Goal: Transaction & Acquisition: Purchase product/service

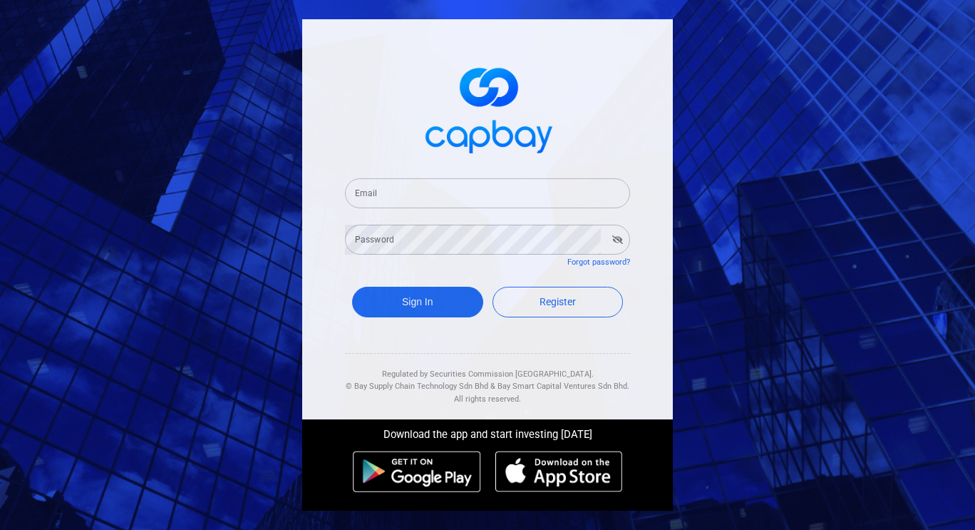
click at [407, 209] on form "Email Email Password Password Forgot password? Sign In Register" at bounding box center [487, 249] width 285 height 177
click at [424, 192] on input "Email" at bounding box center [487, 193] width 285 height 30
type input "[EMAIL_ADDRESS][DOMAIN_NAME]"
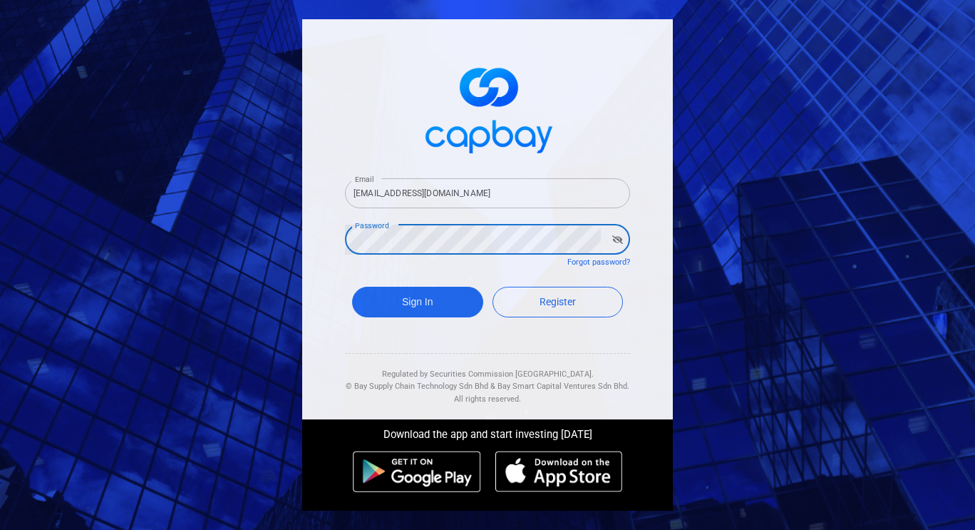
click at [352, 287] on button "Sign In" at bounding box center [417, 302] width 131 height 31
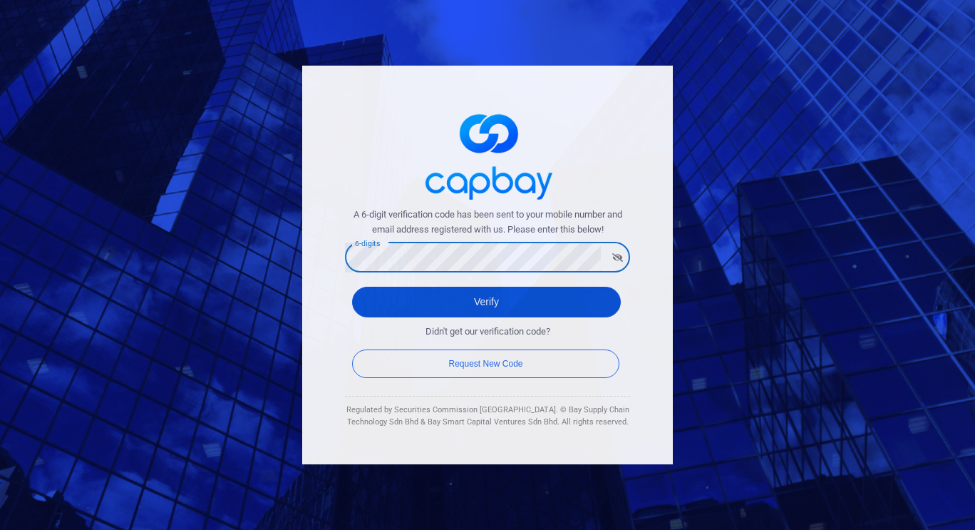
click at [454, 313] on button "Verify" at bounding box center [486, 302] width 269 height 31
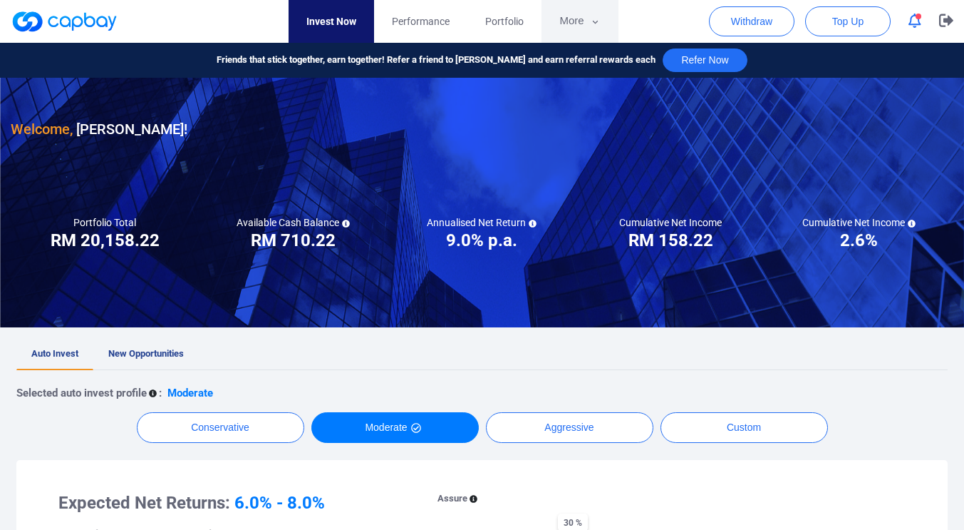
click at [586, 32] on button "More" at bounding box center [580, 21] width 76 height 43
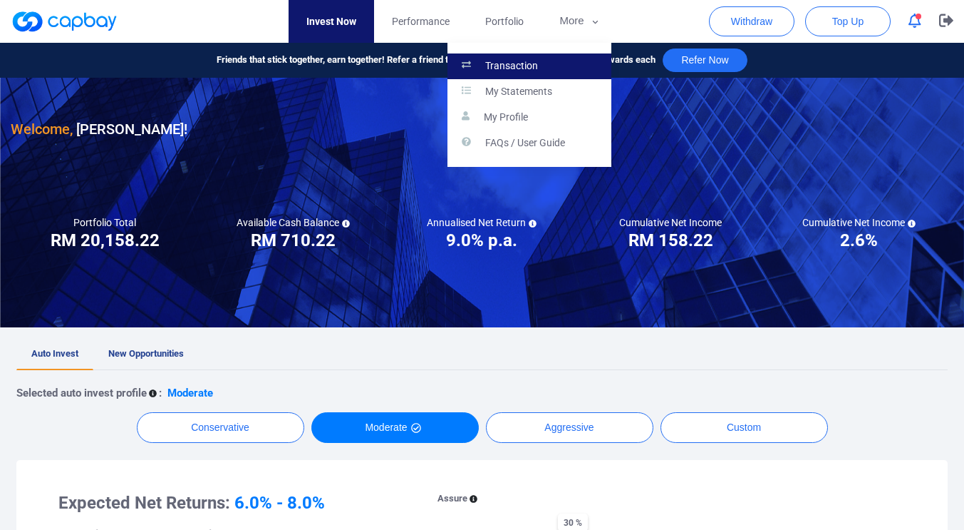
click at [560, 74] on link "Transaction" at bounding box center [530, 66] width 164 height 26
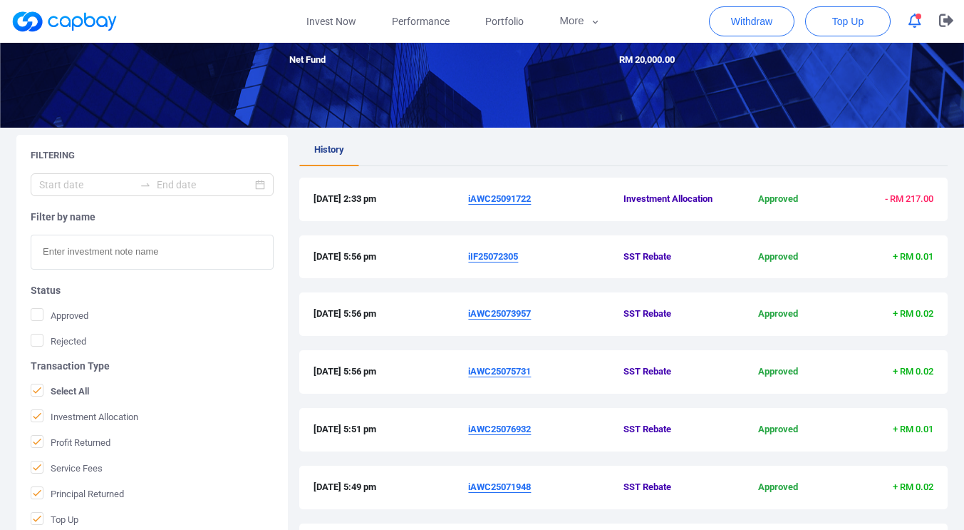
scroll to position [165, 0]
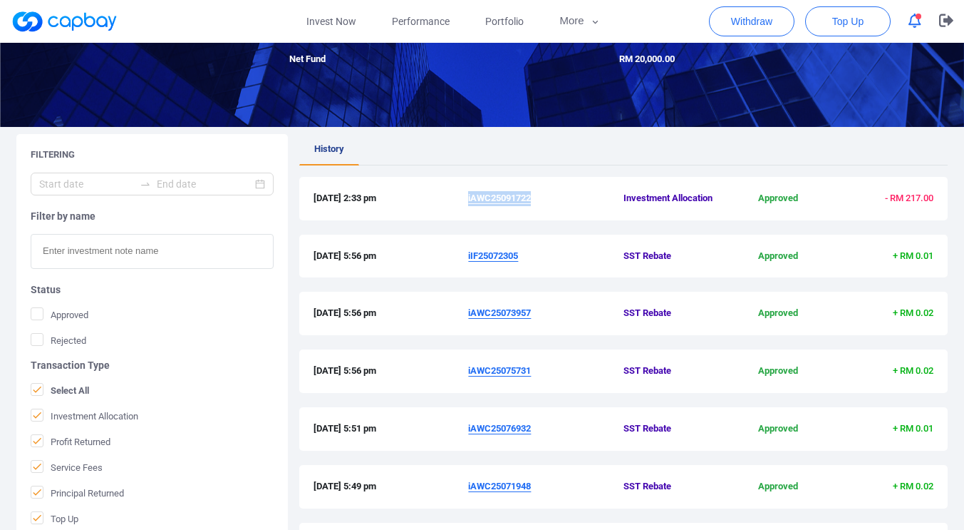
drag, startPoint x: 537, startPoint y: 198, endPoint x: 469, endPoint y: 202, distance: 67.8
click at [469, 202] on span "iAWC25091722" at bounding box center [545, 198] width 155 height 15
copy u "iAWC25091722"
click at [917, 24] on icon "button" at bounding box center [915, 21] width 13 height 15
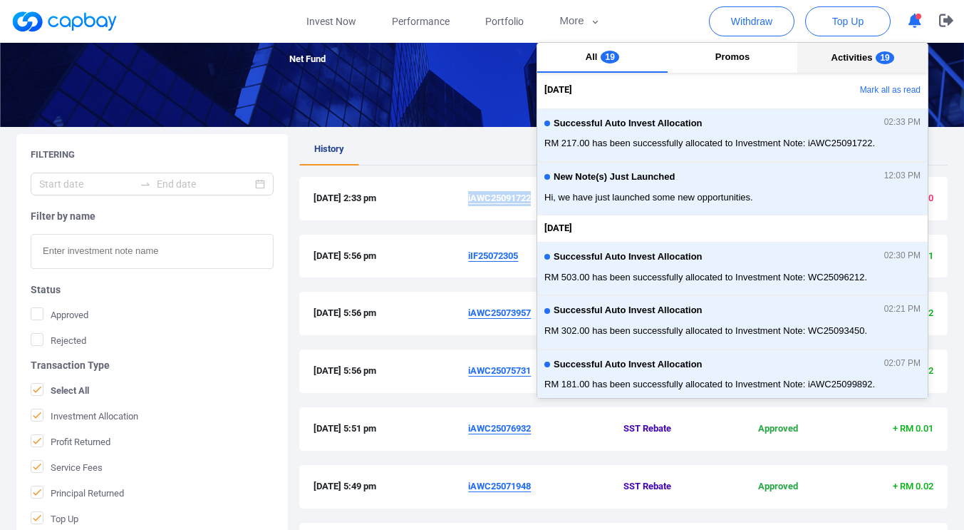
click at [867, 57] on button "Activities 19" at bounding box center [863, 58] width 130 height 30
click at [857, 88] on button "Mark all as read" at bounding box center [851, 90] width 153 height 24
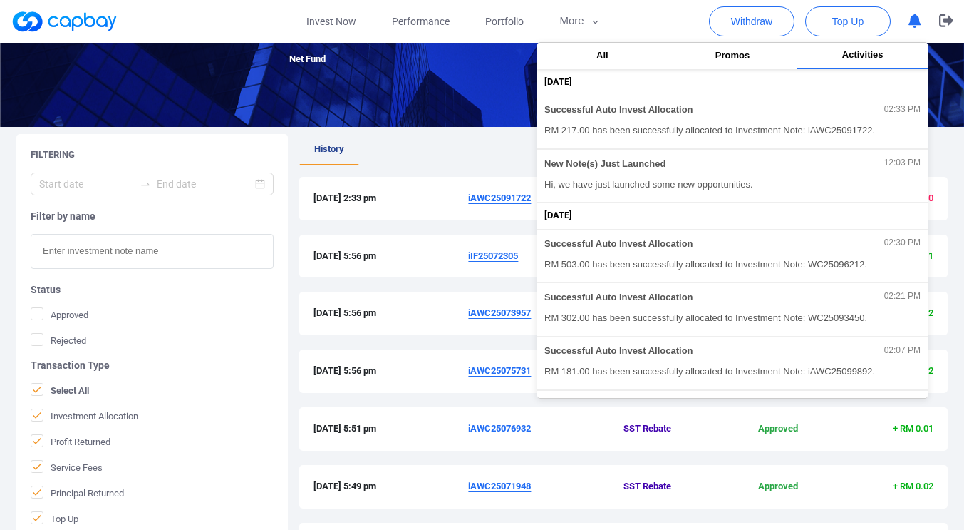
click at [353, 110] on div at bounding box center [482, 1] width 964 height 249
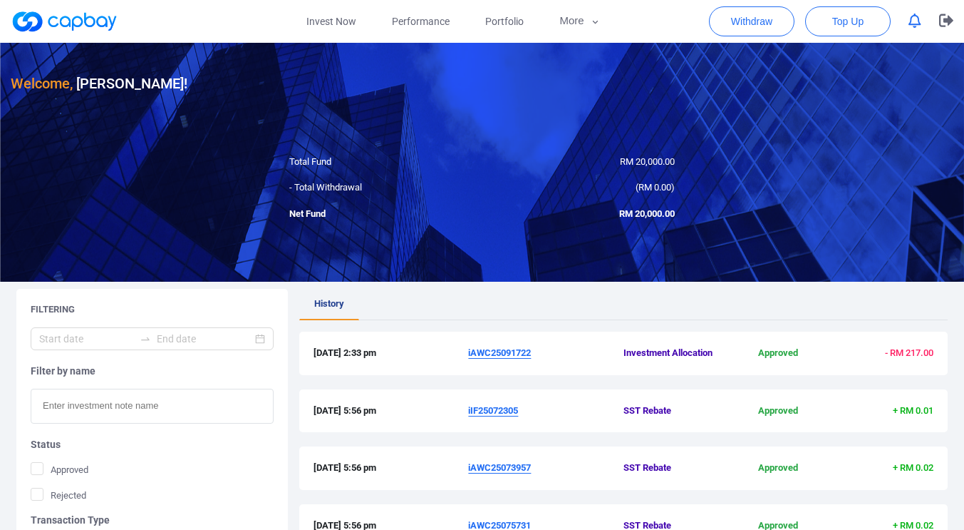
scroll to position [6, 0]
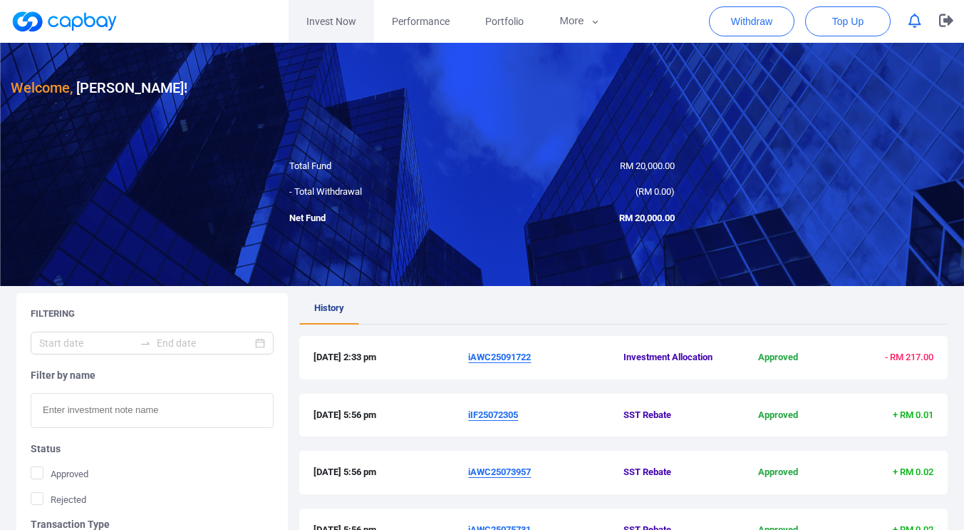
click at [341, 23] on link "Invest Now" at bounding box center [332, 21] width 86 height 43
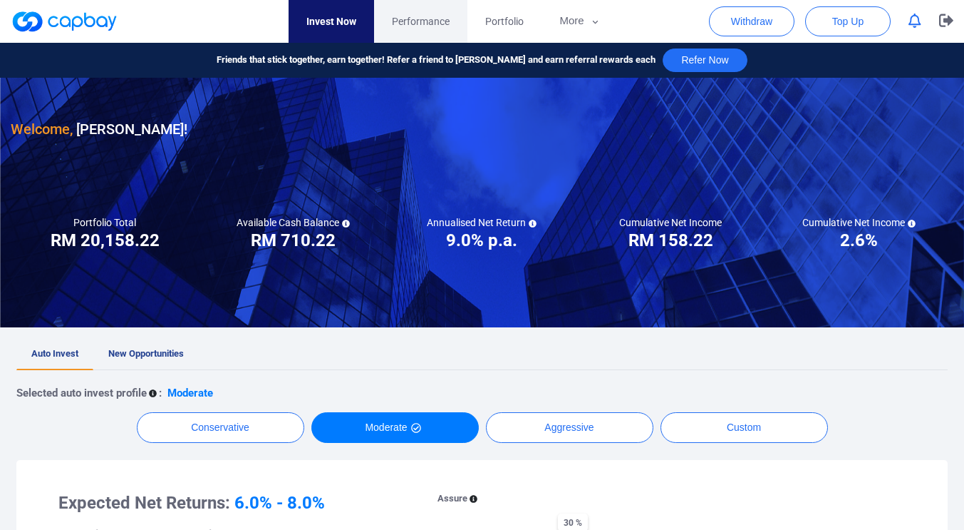
click at [408, 24] on span "Performance" at bounding box center [421, 22] width 58 height 16
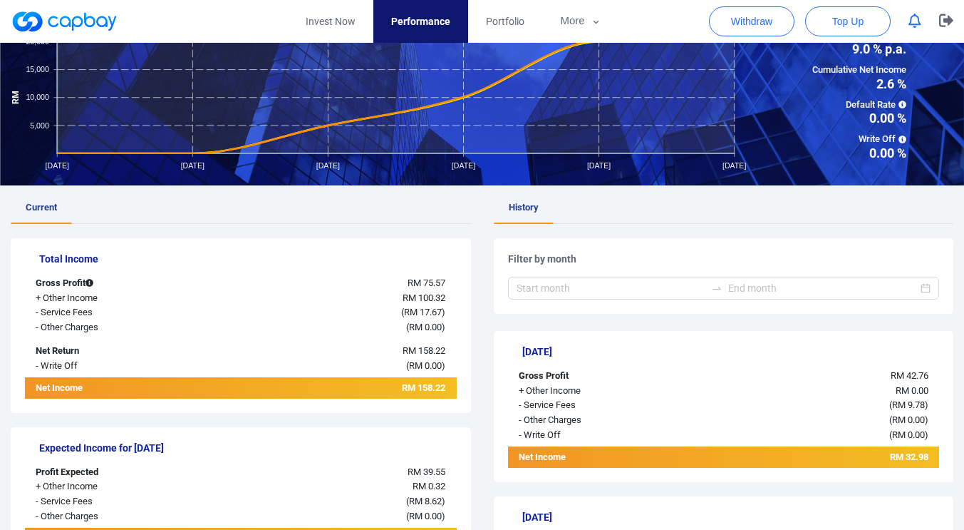
scroll to position [108, 0]
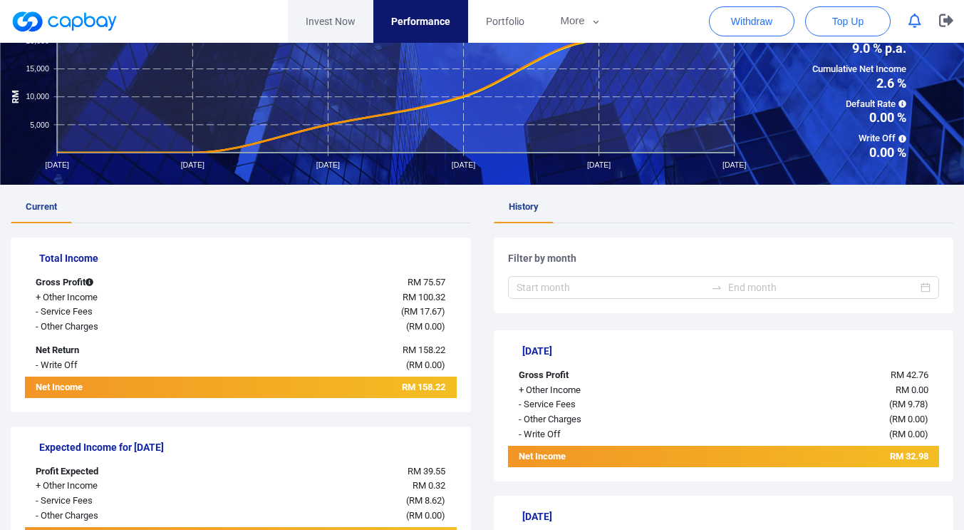
click at [331, 26] on link "Invest Now" at bounding box center [331, 21] width 86 height 43
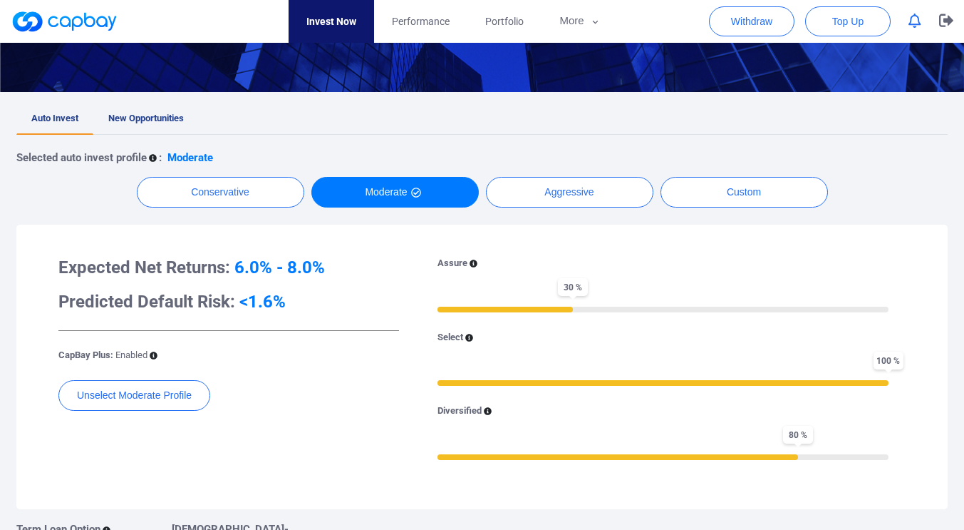
scroll to position [238, 0]
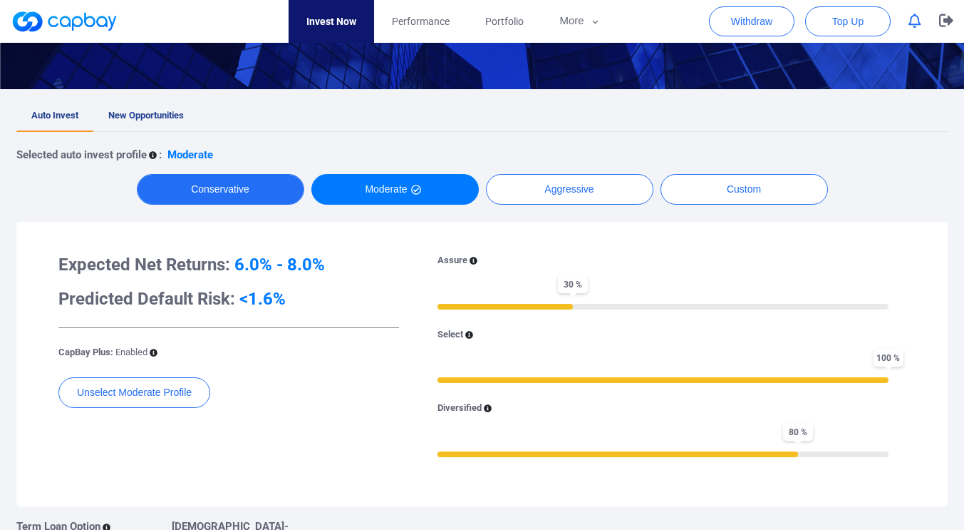
click at [212, 186] on button "Conservative" at bounding box center [220, 189] width 167 height 31
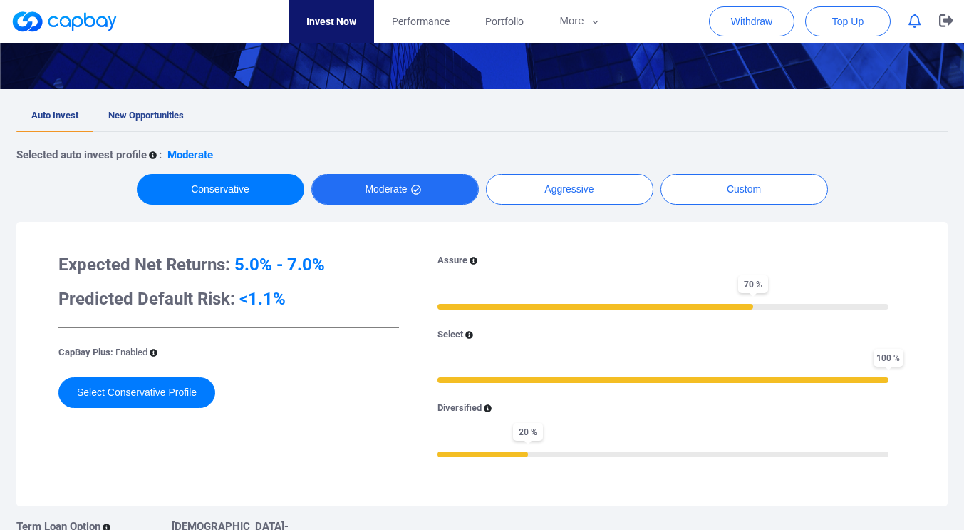
click at [367, 186] on button "Moderate" at bounding box center [394, 189] width 167 height 31
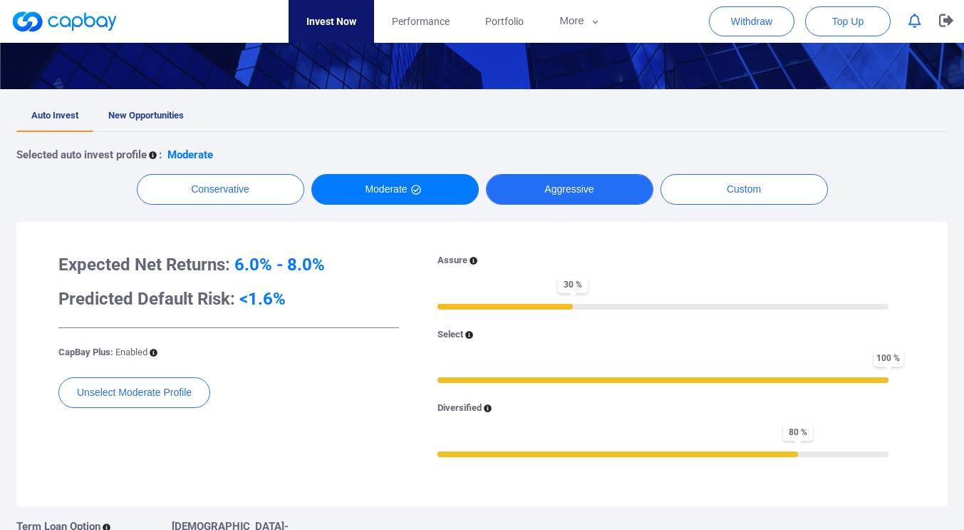
click at [609, 198] on button "Aggressive" at bounding box center [569, 189] width 167 height 31
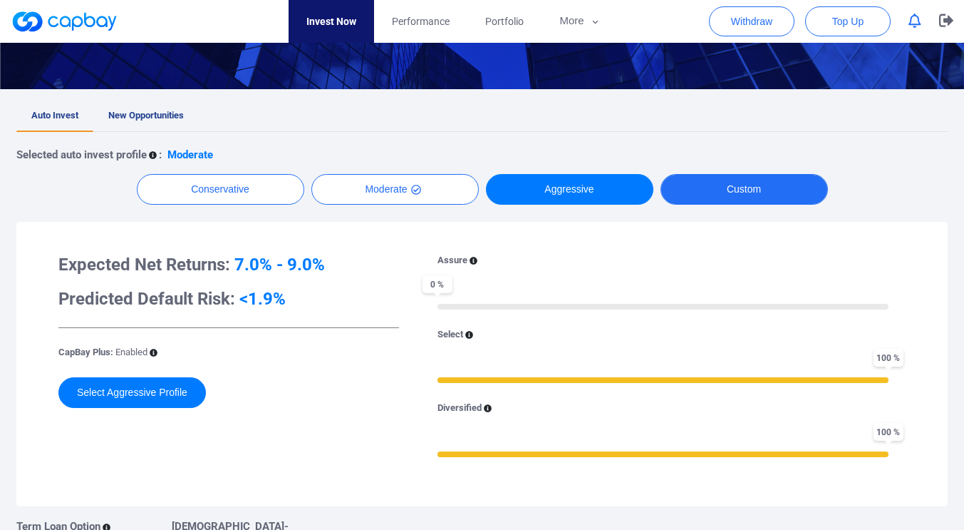
click at [734, 191] on button "Custom" at bounding box center [744, 189] width 167 height 31
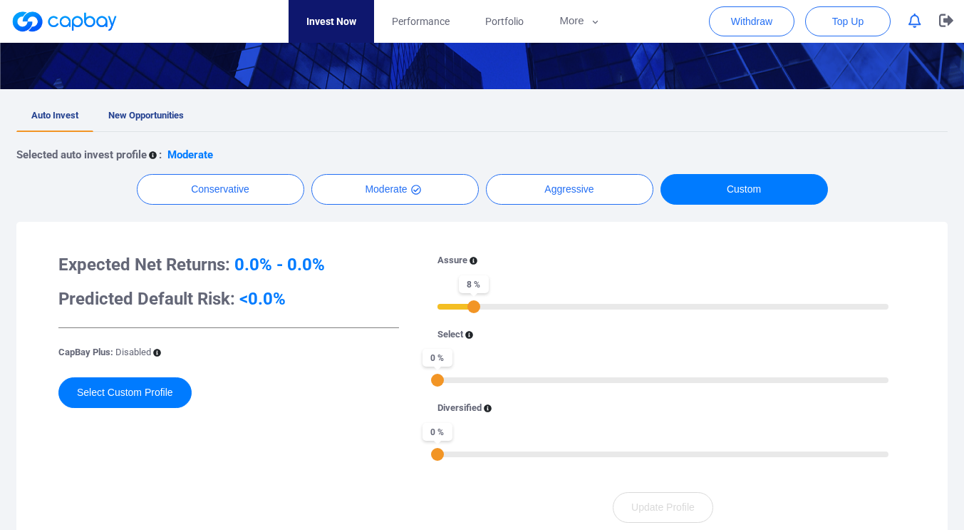
drag, startPoint x: 435, startPoint y: 311, endPoint x: 470, endPoint y: 311, distance: 34.9
click at [470, 311] on div "8 %" at bounding box center [474, 306] width 13 height 13
click at [259, 202] on button "Conservative" at bounding box center [220, 189] width 167 height 31
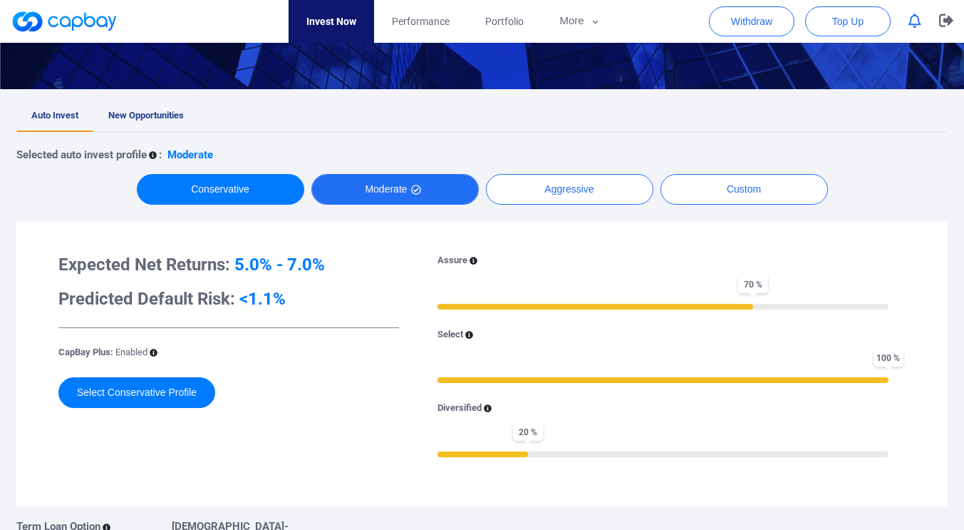
click at [388, 187] on button "Moderate" at bounding box center [394, 189] width 167 height 31
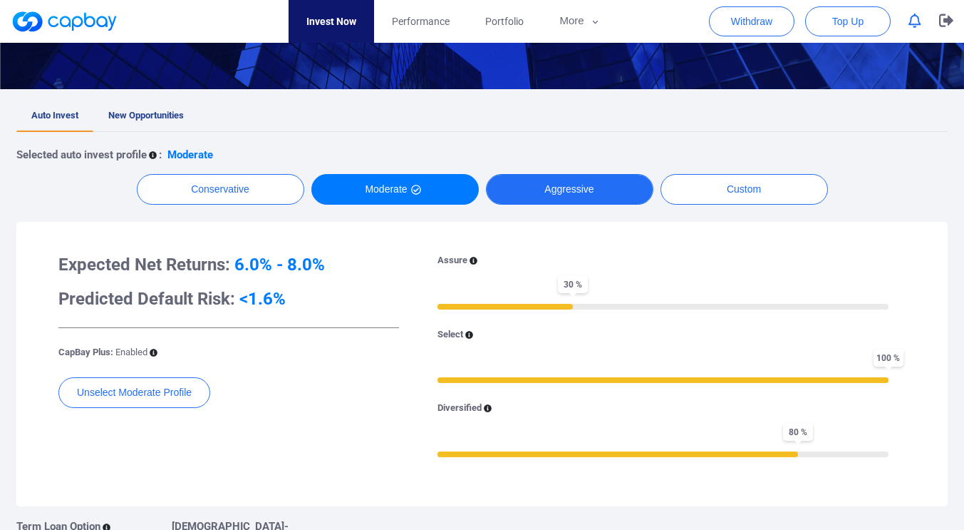
click at [586, 187] on button "Aggressive" at bounding box center [569, 189] width 167 height 31
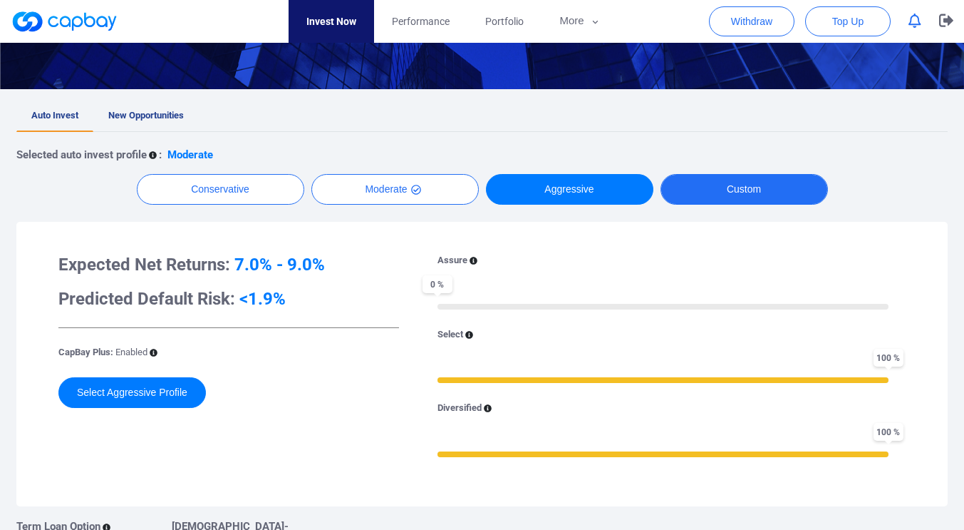
click at [751, 190] on button "Custom" at bounding box center [744, 189] width 167 height 31
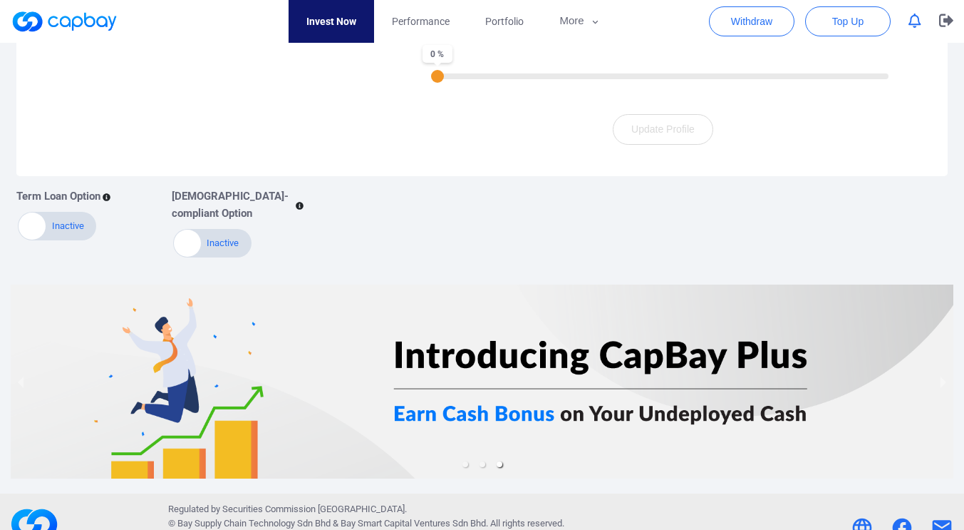
scroll to position [655, 0]
